Goal: Information Seeking & Learning: Learn about a topic

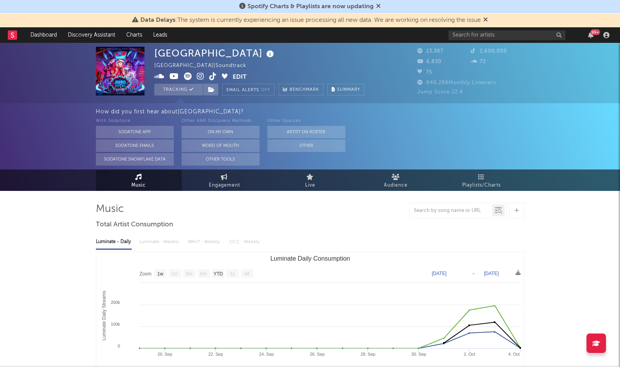
select select "1w"
click at [13, 35] on icon at bounding box center [12, 34] width 3 height 5
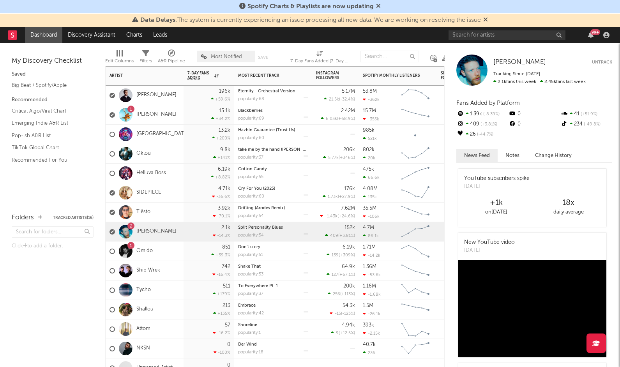
click at [178, 136] on div "[GEOGRAPHIC_DATA]" at bounding box center [145, 134] width 78 height 19
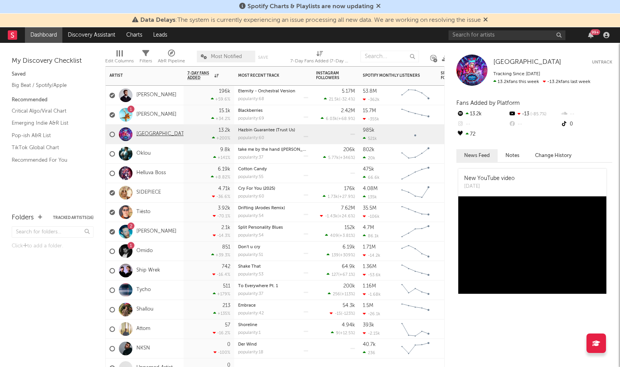
click at [159, 133] on link "[GEOGRAPHIC_DATA]" at bounding box center [162, 134] width 53 height 7
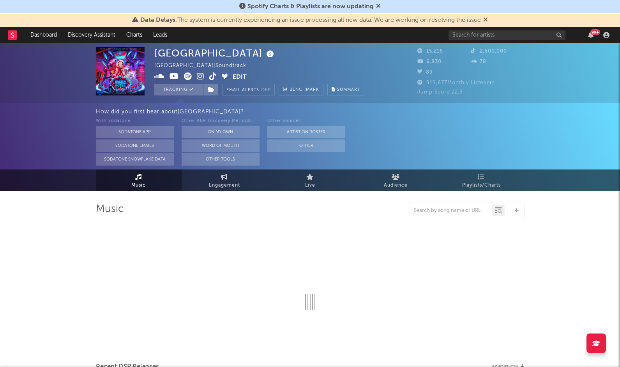
select select "1w"
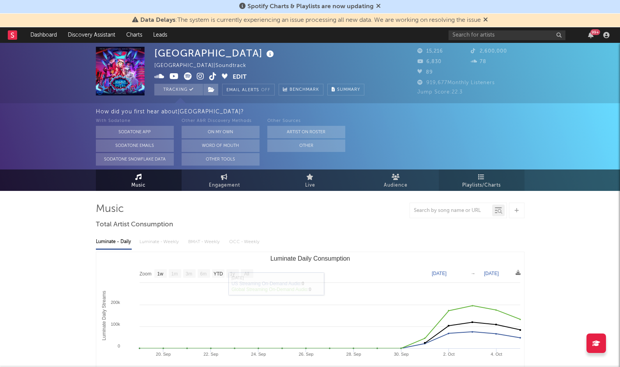
click at [486, 179] on link "Playlists/Charts" at bounding box center [482, 179] width 86 height 21
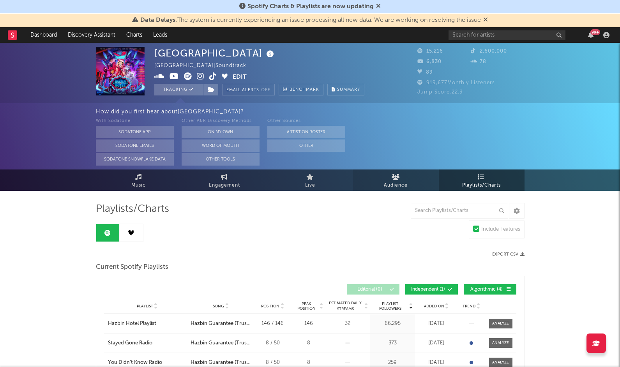
click at [391, 184] on span "Audience" at bounding box center [396, 185] width 24 height 9
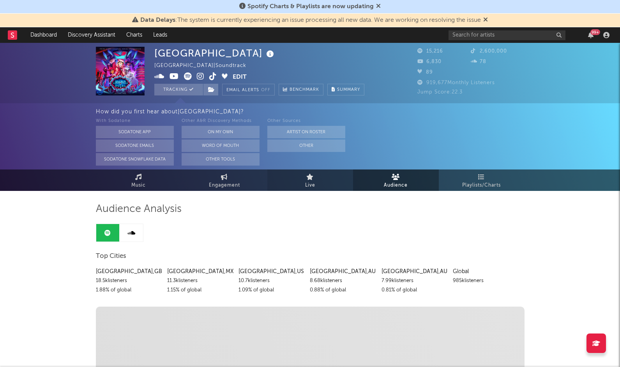
click at [314, 188] on span "Live" at bounding box center [310, 185] width 10 height 9
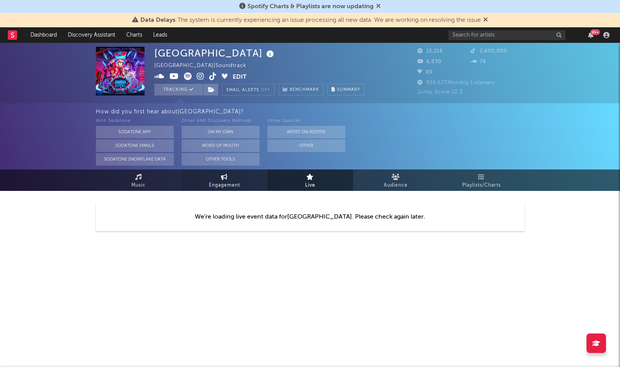
click at [202, 183] on link "Engagement" at bounding box center [224, 179] width 86 height 21
select select "1w"
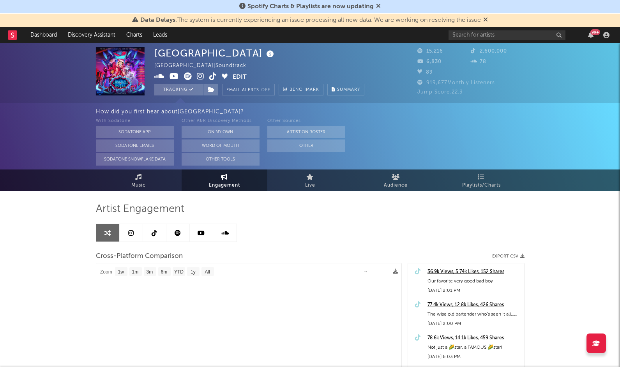
click at [181, 238] on link at bounding box center [177, 233] width 23 height 18
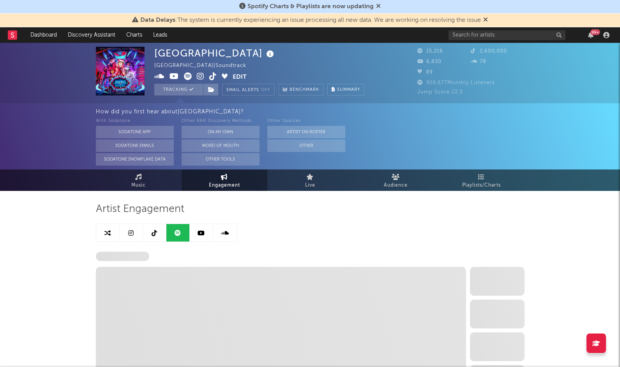
select select "1w"
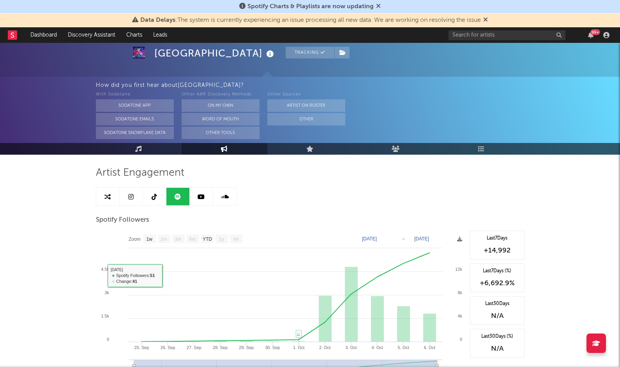
scroll to position [36, 0]
click at [154, 203] on link at bounding box center [154, 197] width 23 height 18
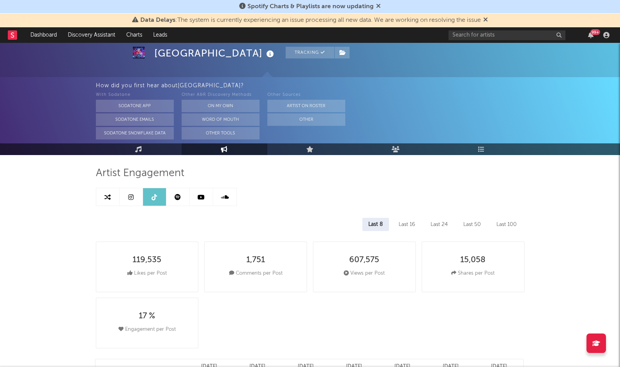
select select "6m"
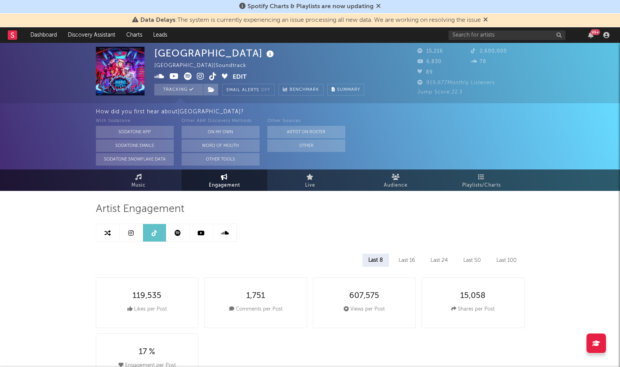
click at [133, 236] on link at bounding box center [131, 233] width 23 height 18
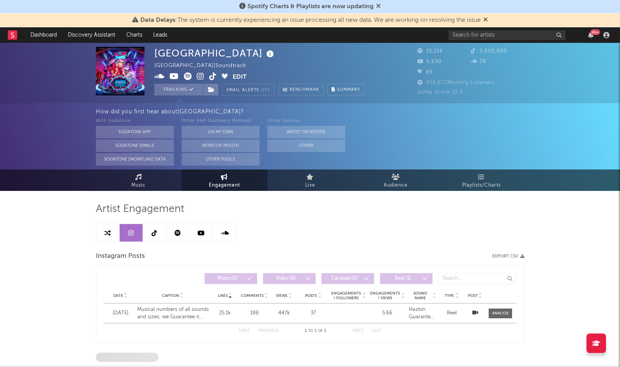
select select "1w"
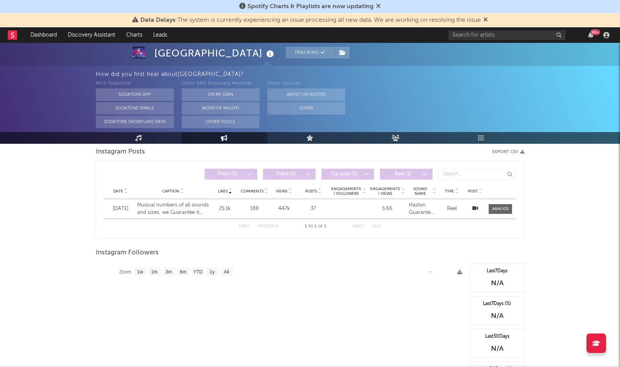
scroll to position [102, 0]
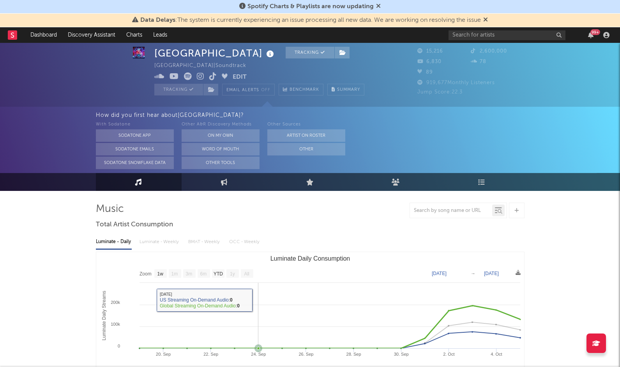
select select "1w"
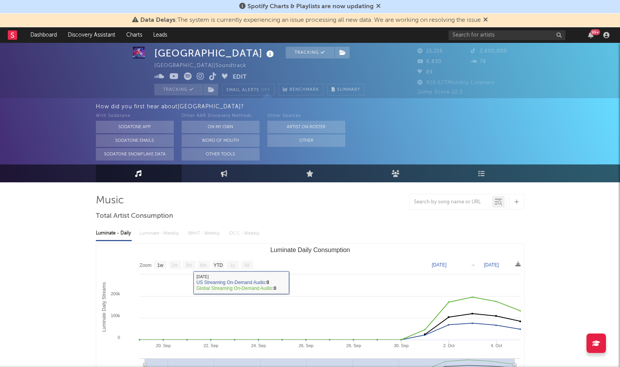
click at [15, 37] on rect at bounding box center [12, 34] width 9 height 9
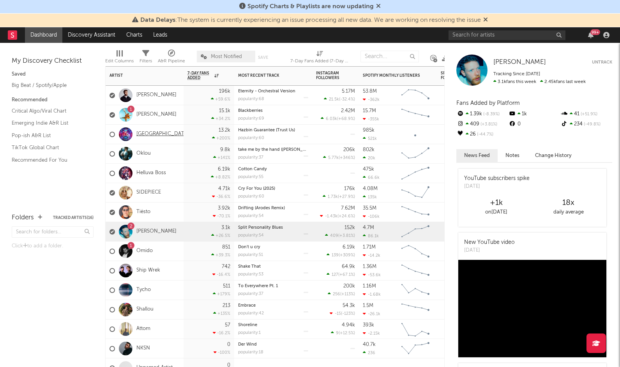
click at [145, 133] on link "[GEOGRAPHIC_DATA]" at bounding box center [162, 134] width 53 height 7
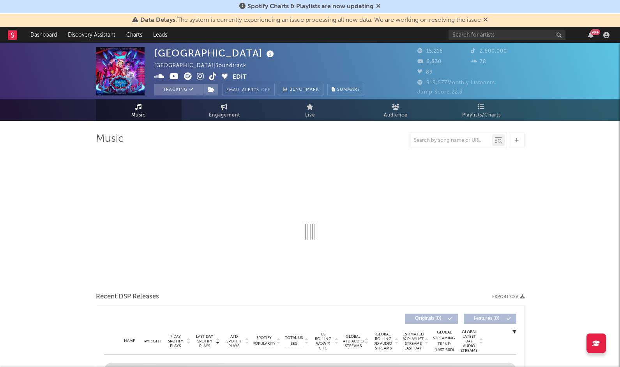
select select "1w"
